Goal: Task Accomplishment & Management: Complete application form

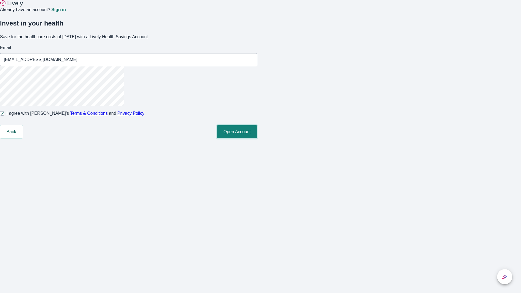
click at [257, 138] on button "Open Account" at bounding box center [237, 131] width 40 height 13
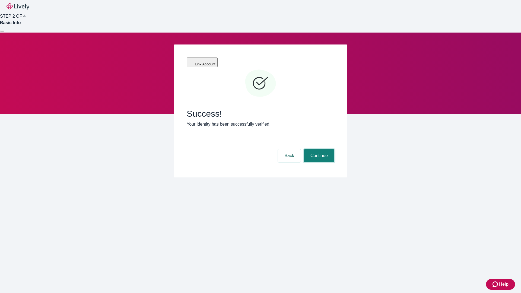
click at [318, 149] on button "Continue" at bounding box center [319, 155] width 30 height 13
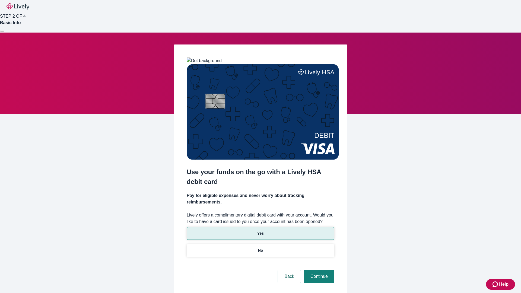
click at [260, 231] on p "Yes" at bounding box center [260, 234] width 7 height 6
click at [318, 270] on button "Continue" at bounding box center [319, 276] width 30 height 13
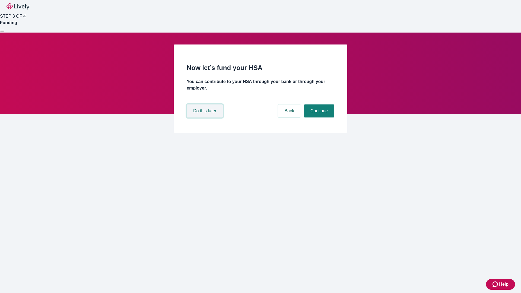
click at [205, 118] on button "Do this later" at bounding box center [205, 110] width 36 height 13
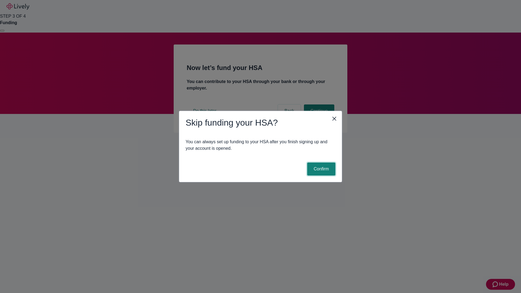
click at [321, 169] on button "Confirm" at bounding box center [321, 169] width 28 height 13
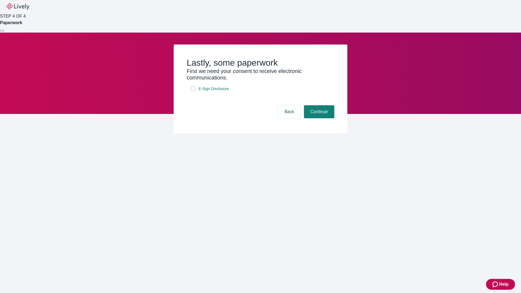
click at [193, 91] on input "E-Sign Disclosure" at bounding box center [193, 89] width 4 height 4
checkbox input "true"
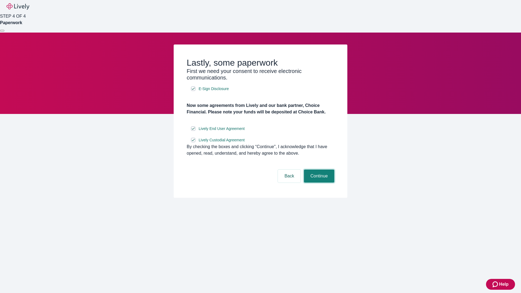
click at [318, 183] on button "Continue" at bounding box center [319, 176] width 30 height 13
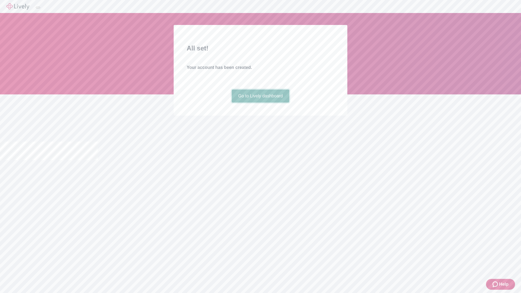
click at [260, 103] on link "Go to Lively dashboard" at bounding box center [261, 96] width 58 height 13
